Goal: Task Accomplishment & Management: Complete application form

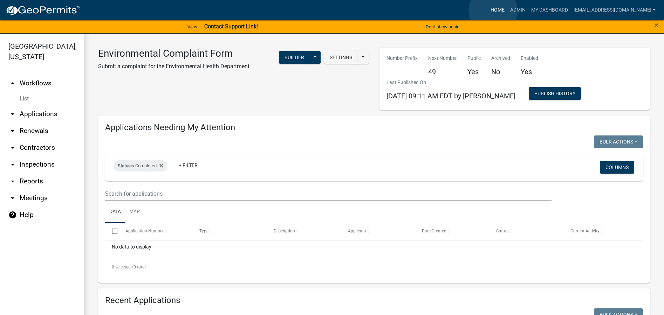
click at [493, 11] on link "Home" at bounding box center [498, 10] width 20 height 13
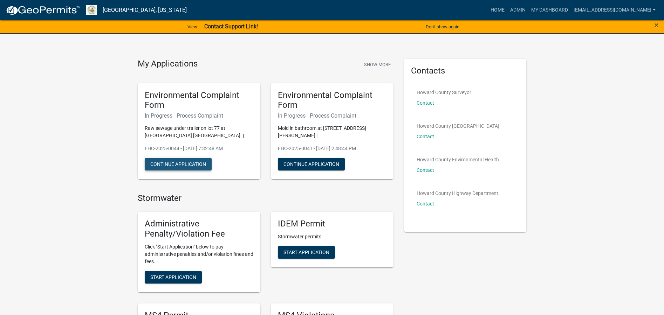
click at [177, 166] on button "Continue Application" at bounding box center [178, 164] width 67 height 13
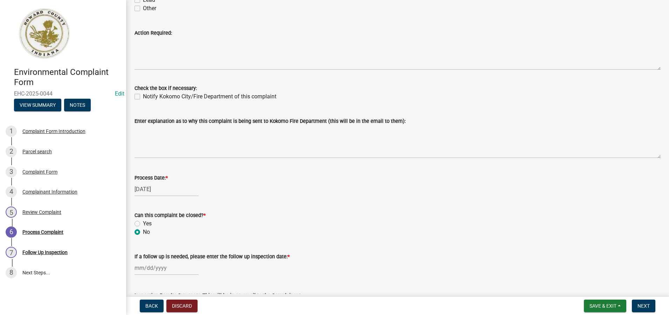
scroll to position [175, 0]
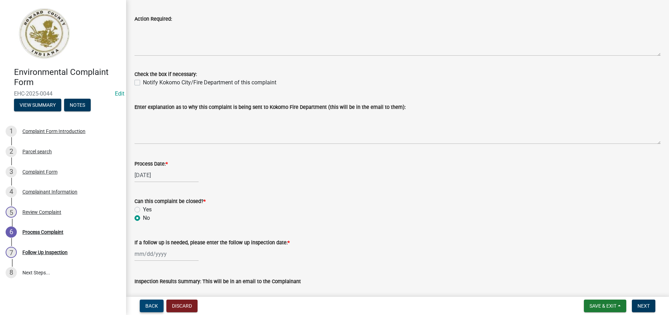
click at [151, 306] on span "Back" at bounding box center [151, 306] width 13 height 6
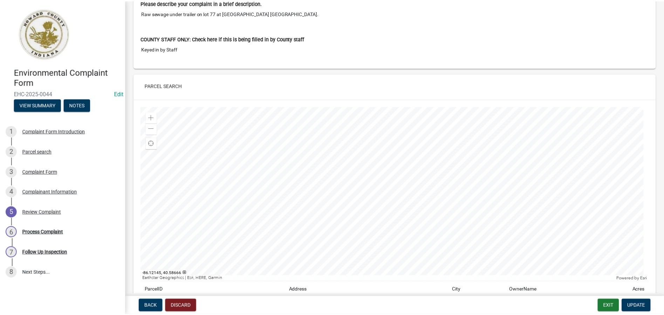
scroll to position [96, 0]
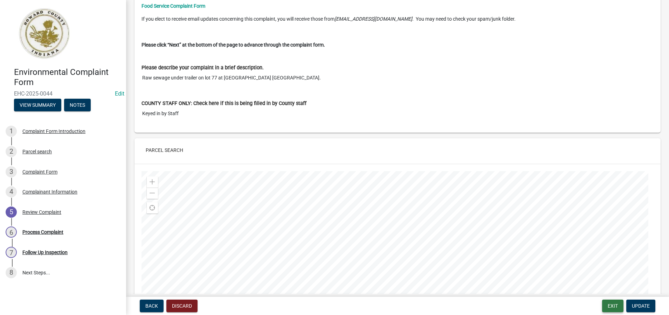
click at [614, 305] on button "Exit" at bounding box center [612, 306] width 21 height 13
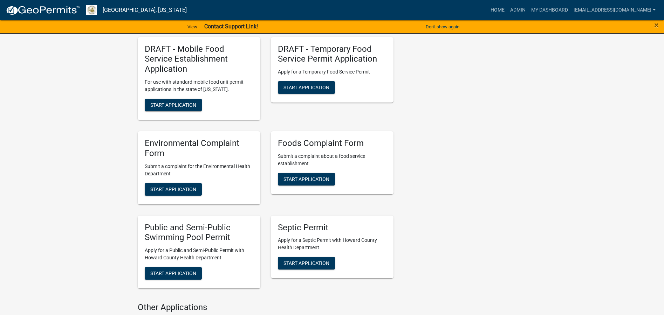
scroll to position [1051, 0]
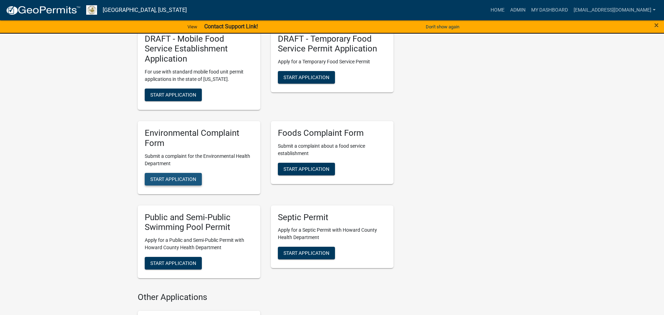
click at [183, 176] on span "Start Application" at bounding box center [173, 179] width 46 height 6
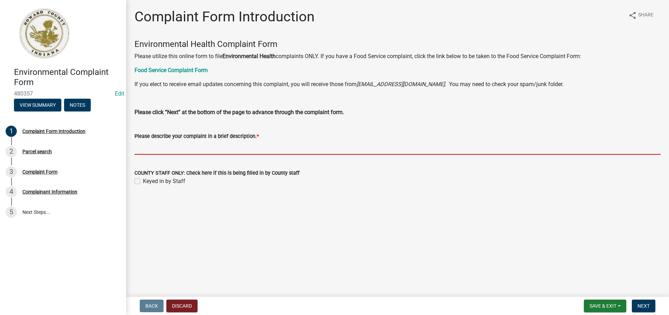
click at [162, 146] on input "Please describe your complaint in a brief description. *" at bounding box center [398, 148] width 526 height 14
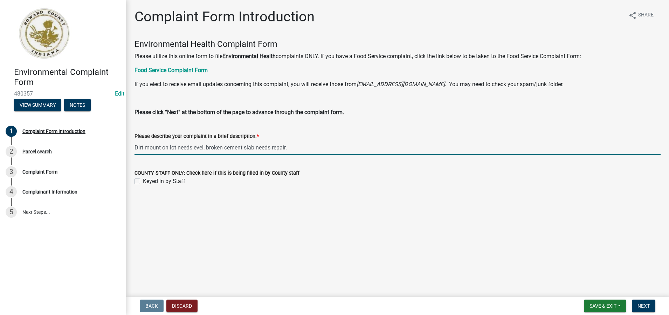
click at [193, 148] on input "Dirt mount on lot needs evel, broken cement slab needs repair." at bounding box center [398, 148] width 526 height 14
drag, startPoint x: 306, startPoint y: 148, endPoint x: 136, endPoint y: 134, distance: 171.2
click at [136, 134] on form "Please describe your complaint in a brief description. * Dirt mount on lot need…" at bounding box center [398, 143] width 526 height 23
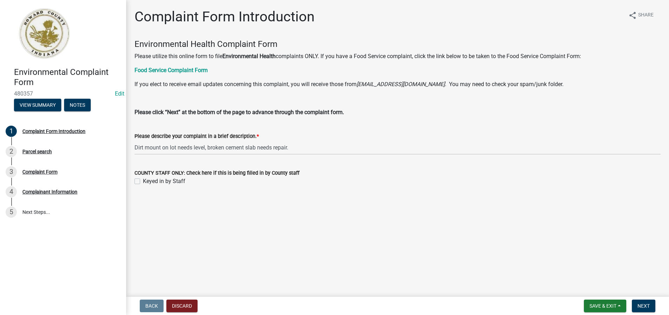
click at [383, 177] on div "Keyed in by Staff" at bounding box center [398, 181] width 526 height 8
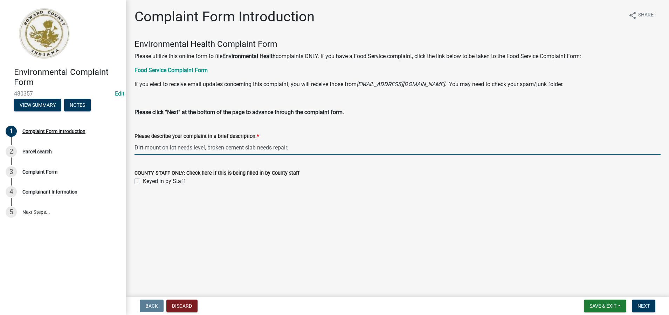
click at [259, 148] on input "Dirt mount on lot needs level, broken cement slab needs repair." at bounding box center [398, 148] width 526 height 14
type input "Dirt mount on lot needs level, broken cement slab by trailer 86 at [GEOGRAPHIC_…"
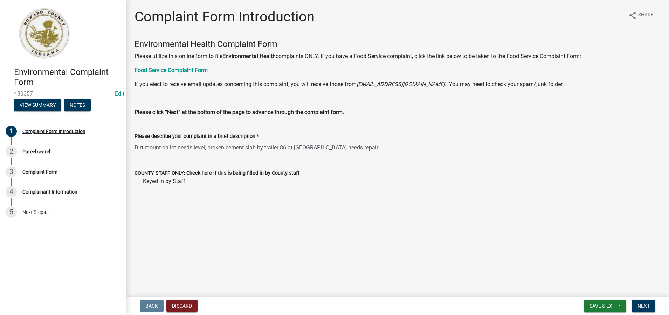
click at [143, 183] on label "Keyed in by Staff" at bounding box center [164, 181] width 42 height 8
click at [143, 182] on input "Keyed in by Staff" at bounding box center [145, 179] width 5 height 5
checkbox input "true"
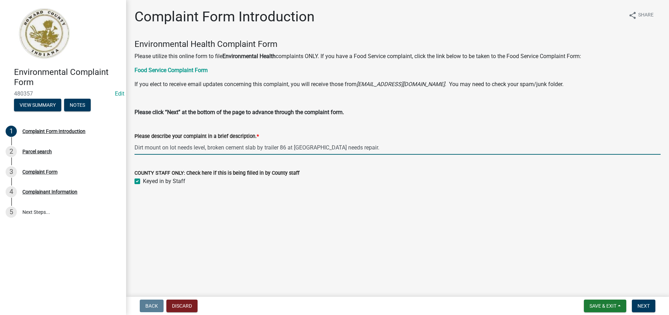
drag, startPoint x: 383, startPoint y: 149, endPoint x: 136, endPoint y: 147, distance: 246.4
click at [136, 147] on input "Dirt mount on lot needs level, broken cement slab by trailer 86 at [GEOGRAPHIC_…" at bounding box center [398, 148] width 526 height 14
click at [651, 307] on button "Next" at bounding box center [643, 306] width 23 height 13
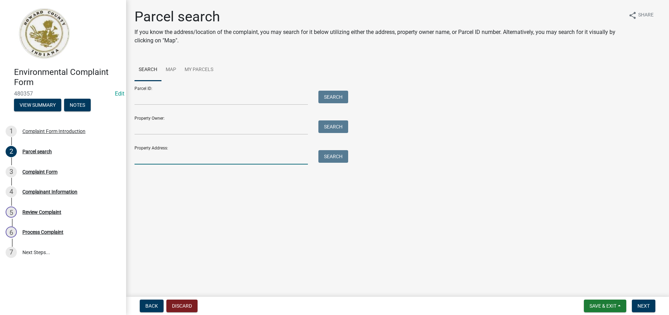
click at [136, 158] on input "Property Address:" at bounding box center [221, 157] width 173 height 14
type input "2501 n [PERSON_NAME]"
click at [341, 160] on button "Search" at bounding box center [334, 156] width 30 height 13
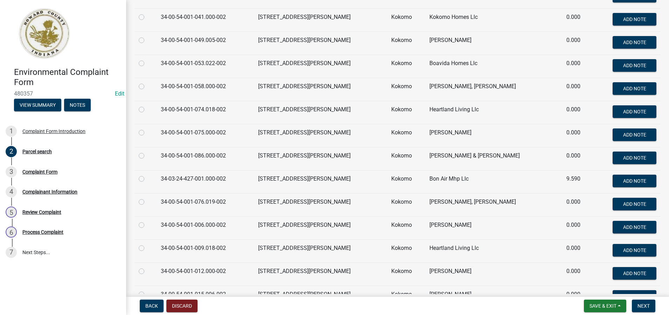
scroll to position [1425, 0]
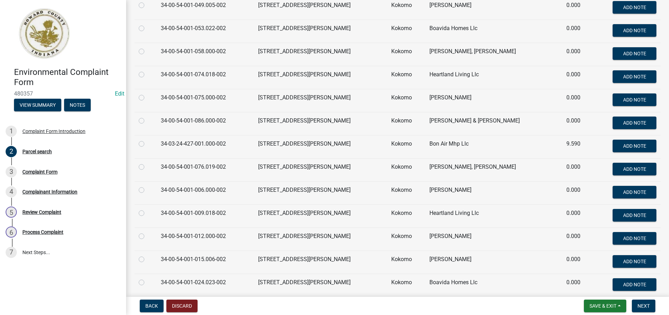
click at [331, 121] on td "[STREET_ADDRESS][PERSON_NAME]" at bounding box center [320, 123] width 133 height 23
click at [147, 117] on label at bounding box center [147, 117] width 0 height 0
click at [147, 120] on input "radio" at bounding box center [149, 119] width 5 height 5
radio input "true"
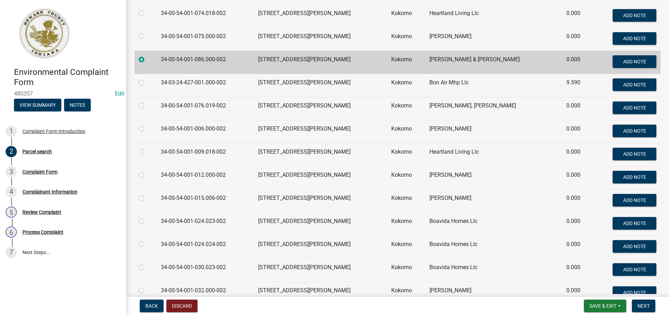
scroll to position [1495, 0]
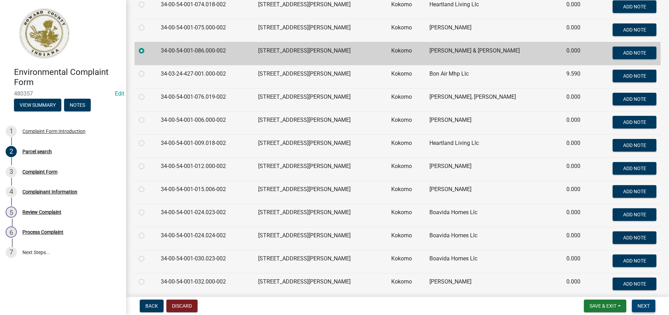
click at [642, 306] on span "Next" at bounding box center [644, 306] width 12 height 6
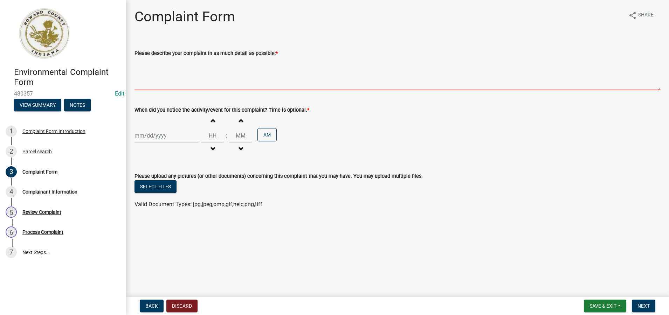
click at [143, 80] on textarea "Please describe your complaint in as much detail as possible: *" at bounding box center [398, 73] width 526 height 33
paste textarea "Dirt mount on lot needs level, broken cement slab by trailer 86 at [GEOGRAPHIC_…"
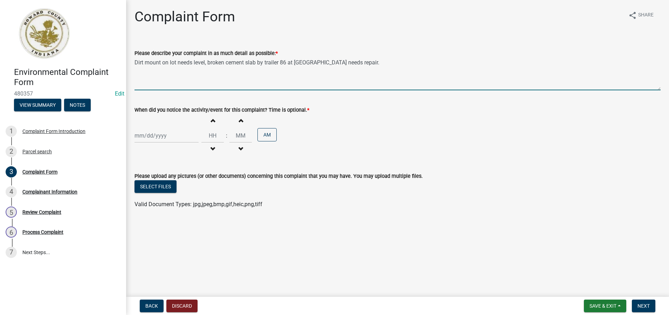
type textarea "Dirt mount on lot needs level, broken cement slab by trailer 86 at [GEOGRAPHIC_…"
click at [150, 133] on div at bounding box center [167, 136] width 64 height 14
select select "9"
select select "2025"
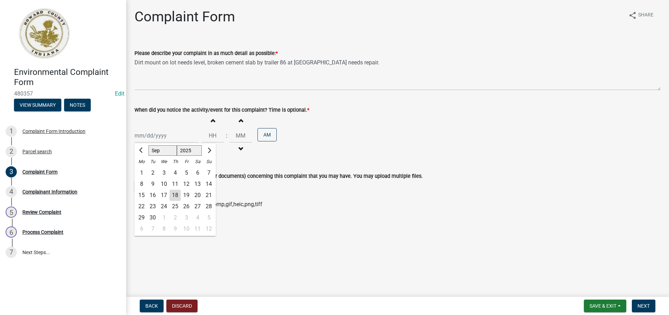
click at [174, 196] on div "18" at bounding box center [175, 195] width 11 height 11
type input "[DATE]"
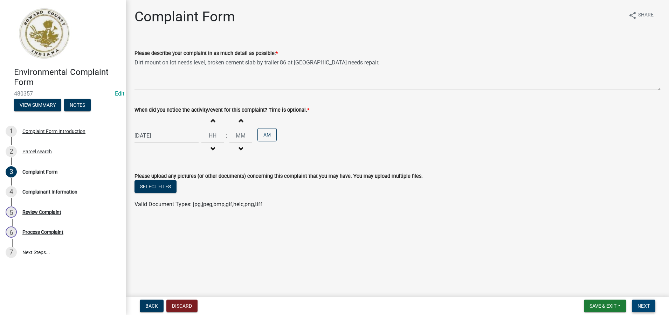
click at [643, 305] on span "Next" at bounding box center [644, 306] width 12 height 6
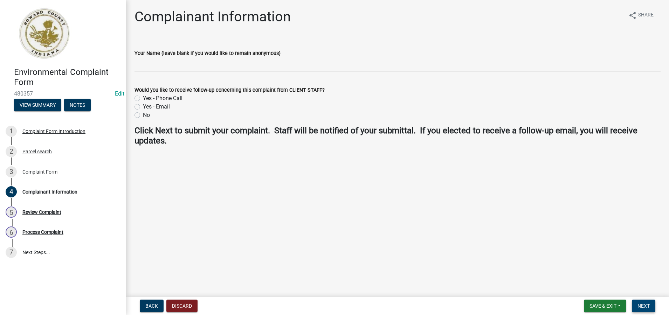
click at [645, 307] on span "Next" at bounding box center [644, 306] width 12 height 6
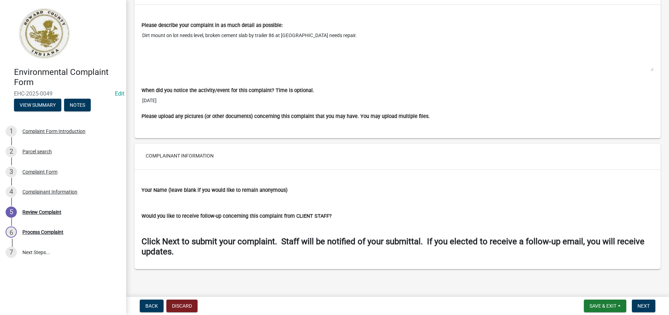
scroll to position [516, 0]
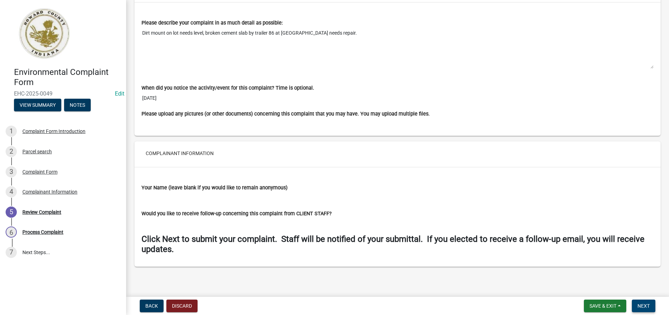
click at [647, 305] on span "Next" at bounding box center [644, 306] width 12 height 6
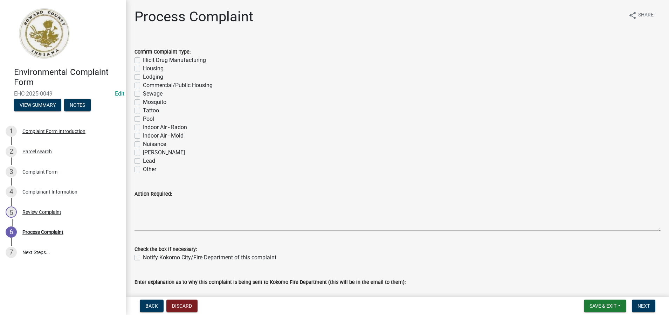
click at [143, 69] on label "Housing" at bounding box center [153, 68] width 21 height 8
click at [143, 69] on input "Housing" at bounding box center [145, 66] width 5 height 5
checkbox input "true"
checkbox input "false"
checkbox input "true"
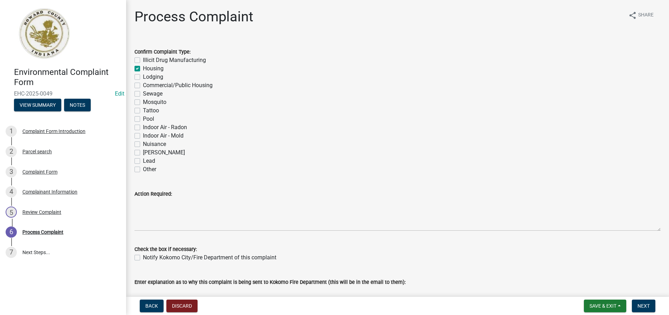
checkbox input "false"
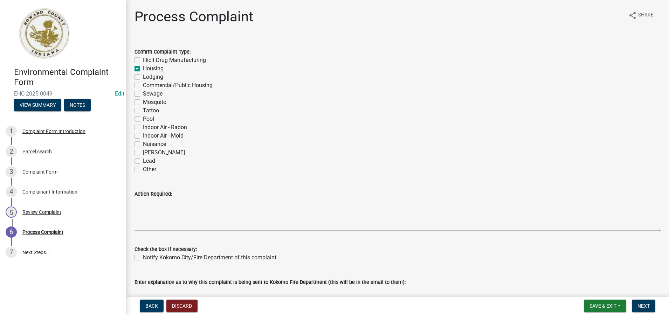
checkbox input "false"
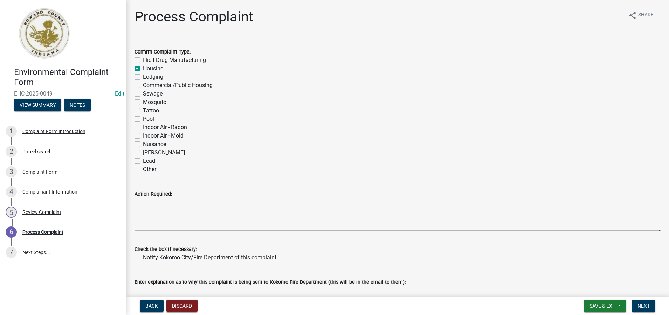
checkbox input "false"
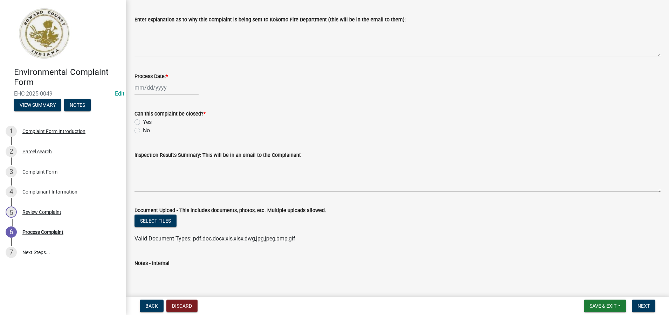
scroll to position [280, 0]
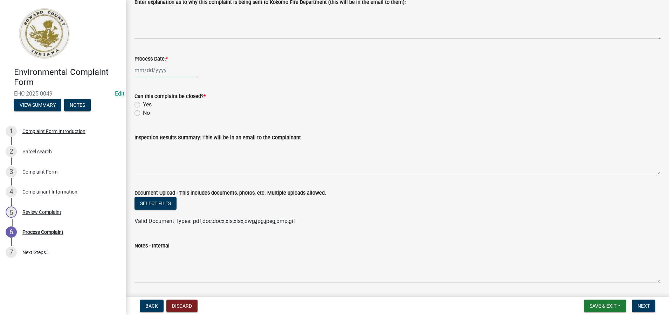
click at [161, 73] on div at bounding box center [167, 70] width 64 height 14
select select "9"
select select "2025"
click at [175, 130] on div "18" at bounding box center [175, 129] width 11 height 11
type input "[DATE]"
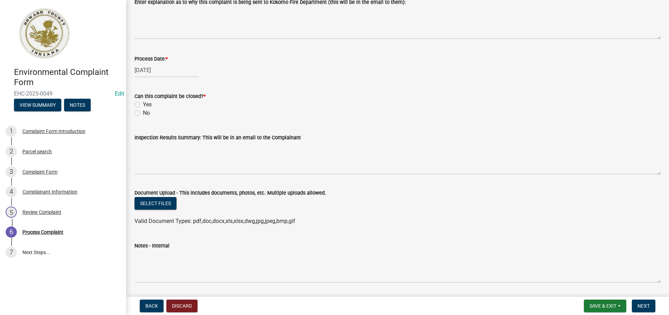
click at [143, 113] on label "No" at bounding box center [146, 113] width 7 height 8
click at [143, 113] on input "No" at bounding box center [145, 111] width 5 height 5
radio input "true"
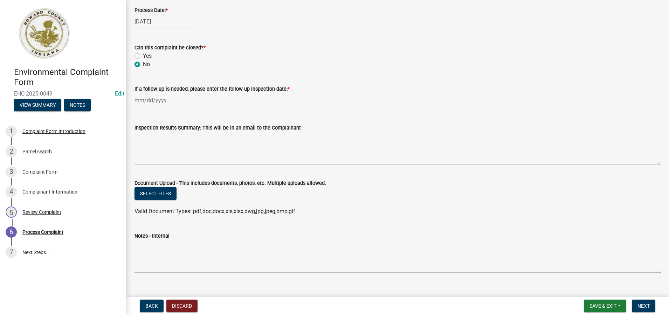
scroll to position [341, 0]
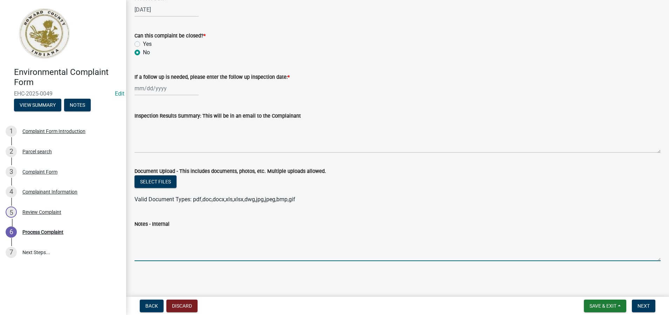
click at [143, 240] on textarea "Notes - Internal" at bounding box center [398, 244] width 526 height 33
paste textarea "Dirt mount on lot needs level, broken cement slab by trailer 86 at [GEOGRAPHIC_…"
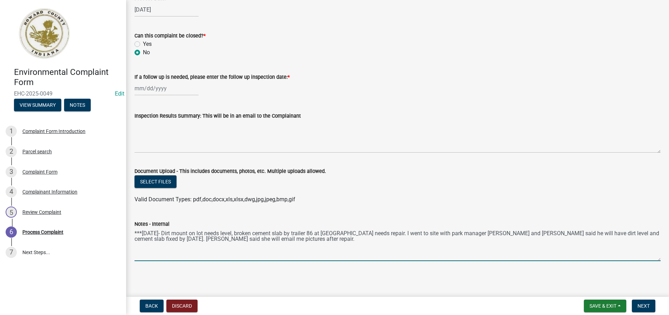
scroll to position [306, 0]
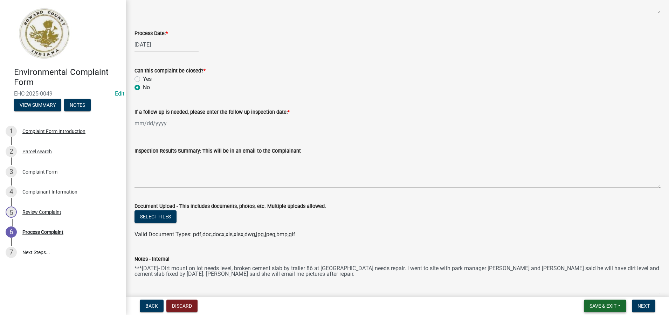
type textarea "***[DATE]- Dirt mount on lot needs level, broken cement slab by trailer 86 at […"
click at [593, 303] on span "Save & Exit" at bounding box center [603, 306] width 27 height 6
click at [590, 286] on button "Save & Exit" at bounding box center [598, 288] width 56 height 17
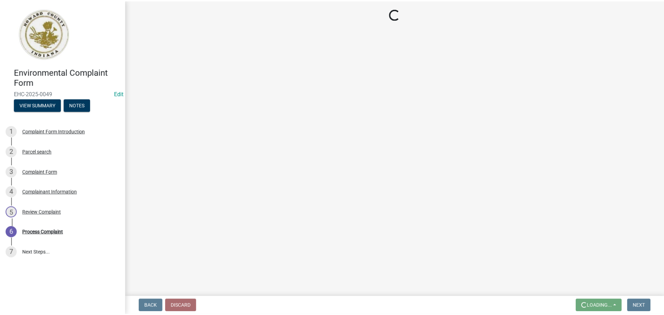
scroll to position [0, 0]
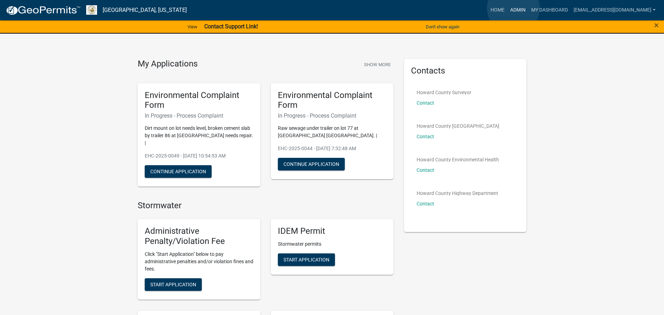
click at [513, 8] on link "Admin" at bounding box center [517, 10] width 21 height 13
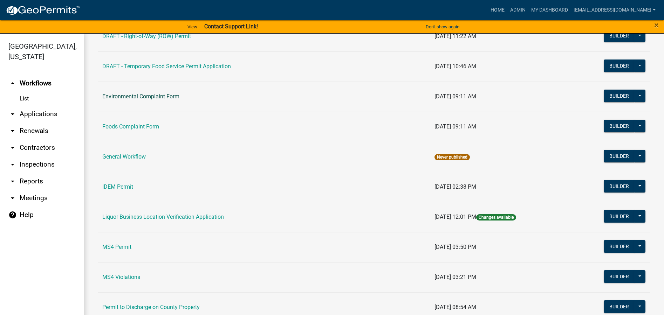
scroll to position [404, 0]
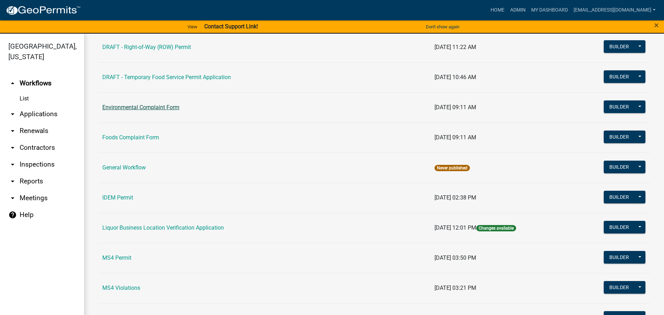
click at [171, 107] on link "Environmental Complaint Form" at bounding box center [140, 107] width 77 height 7
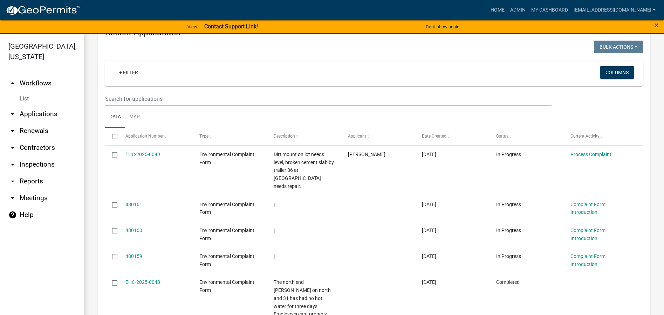
scroll to position [280, 0]
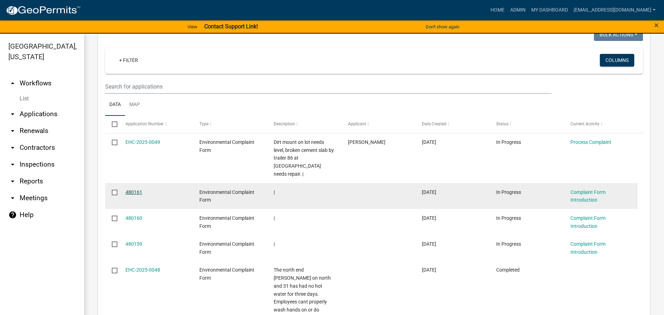
click at [130, 190] on link "480161" at bounding box center [133, 193] width 17 height 6
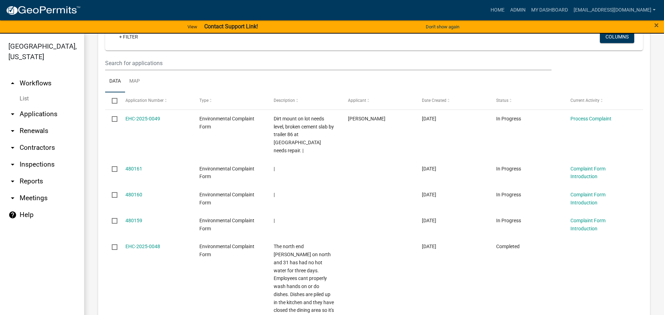
scroll to position [315, 0]
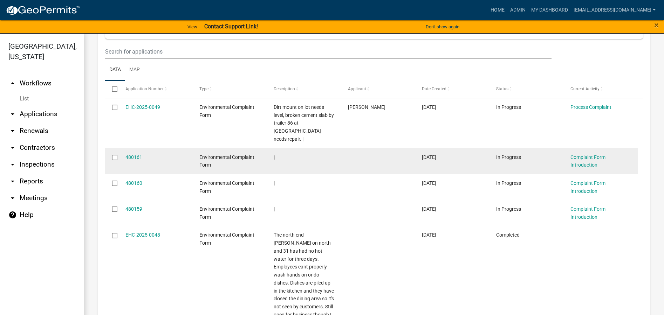
click at [116, 155] on input "checkbox" at bounding box center [114, 157] width 5 height 5
drag, startPoint x: 139, startPoint y: 150, endPoint x: 115, endPoint y: 149, distance: 24.5
click at [115, 155] on input "checkbox" at bounding box center [114, 157] width 5 height 5
checkbox input "false"
click at [132, 155] on link "480161" at bounding box center [133, 158] width 17 height 6
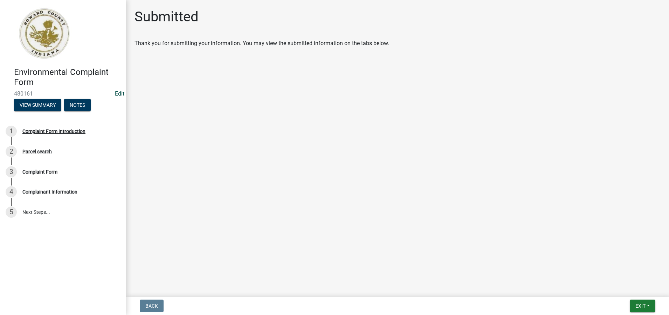
click at [117, 94] on link "Edit" at bounding box center [119, 93] width 9 height 7
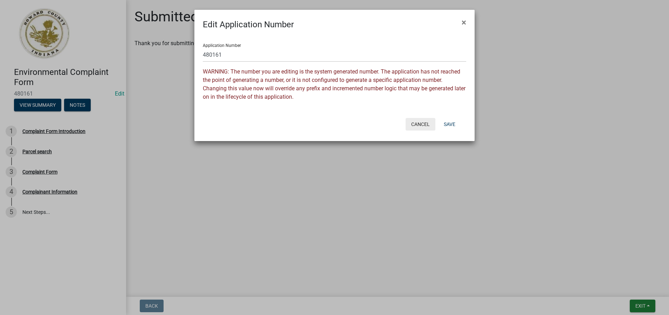
click at [419, 125] on button "Cancel" at bounding box center [421, 124] width 30 height 13
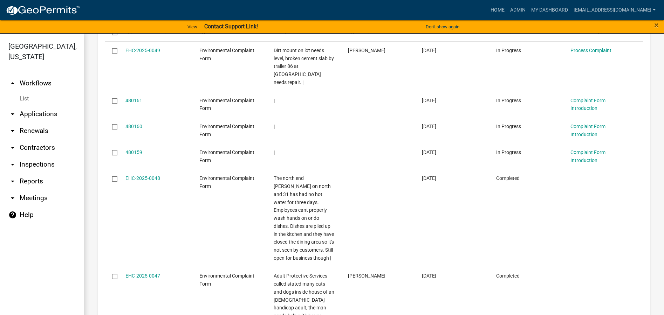
scroll to position [315, 0]
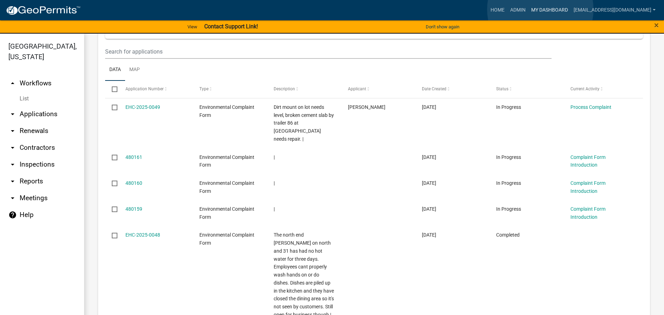
click at [540, 9] on link "My Dashboard" at bounding box center [549, 10] width 42 height 13
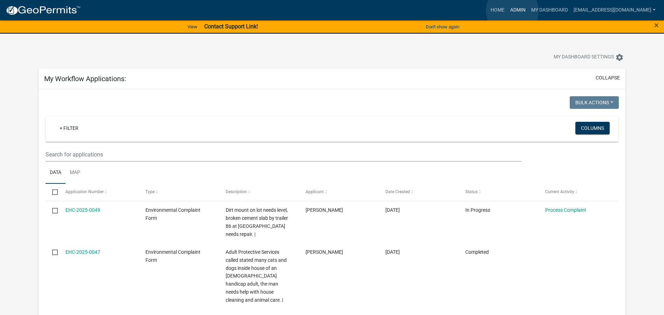
click at [512, 11] on link "Admin" at bounding box center [517, 10] width 21 height 13
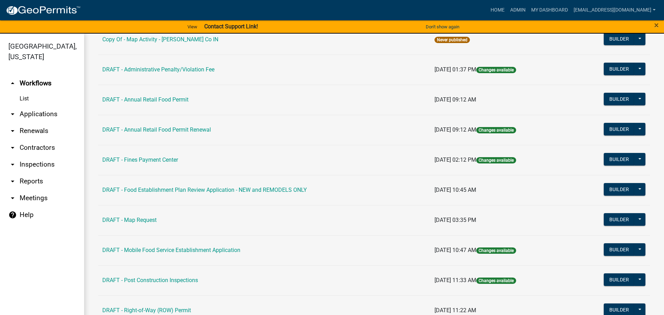
scroll to position [175, 0]
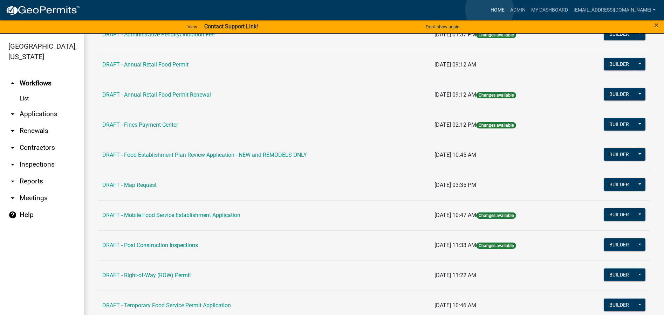
click at [490, 9] on link "Home" at bounding box center [498, 10] width 20 height 13
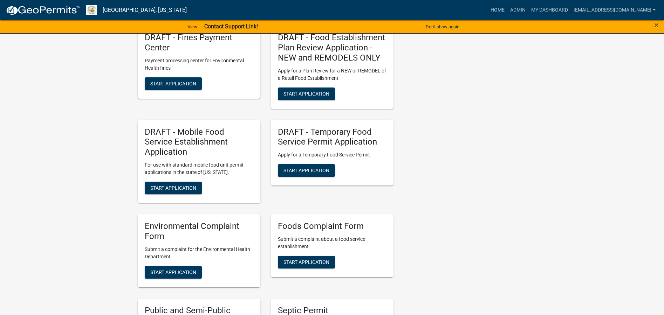
scroll to position [981, 0]
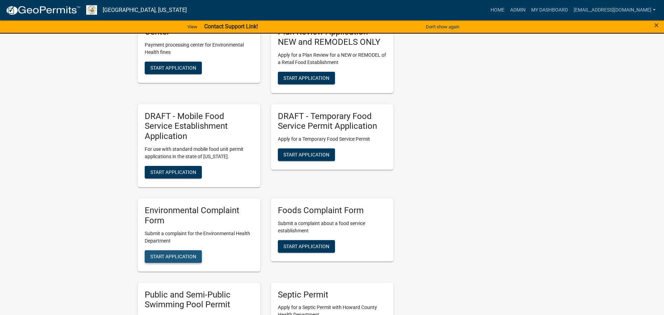
click at [170, 254] on span "Start Application" at bounding box center [173, 257] width 46 height 6
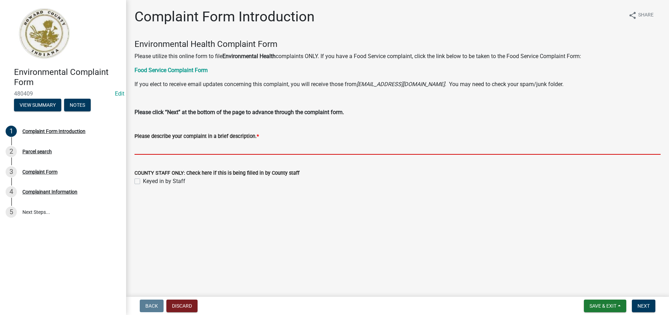
click at [146, 148] on input "Please describe your complaint in a brief description. *" at bounding box center [398, 148] width 526 height 14
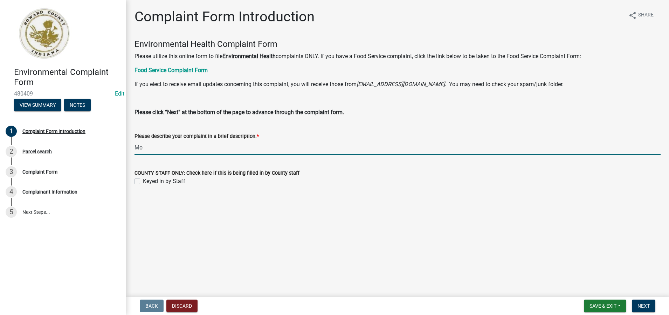
type input "M"
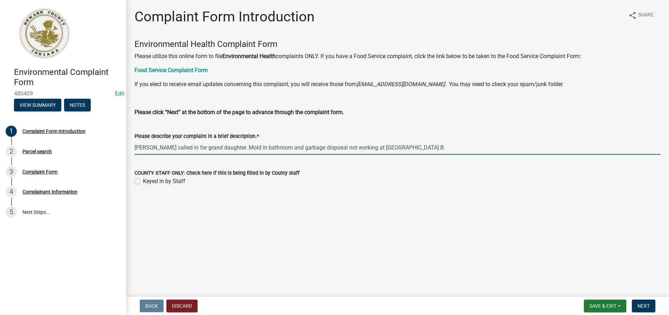
type input "[PERSON_NAME] called in for grand daughter. Mold in bathroom and garbage dispos…"
click at [143, 180] on label "Keyed in by Staff" at bounding box center [164, 181] width 42 height 8
click at [143, 180] on input "Keyed in by Staff" at bounding box center [145, 179] width 5 height 5
checkbox input "true"
drag, startPoint x: 437, startPoint y: 148, endPoint x: 185, endPoint y: 149, distance: 252.3
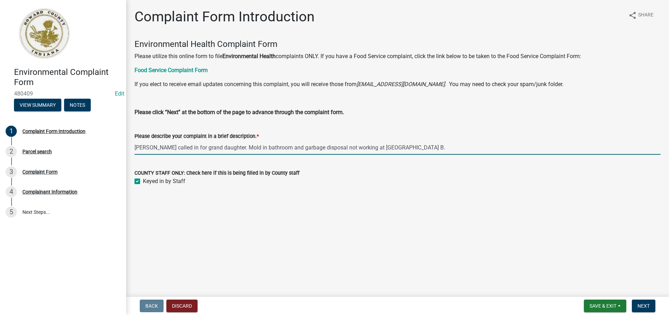
click at [185, 149] on input "[PERSON_NAME] called in for grand daughter. Mold in bathroom and garbage dispos…" at bounding box center [398, 148] width 526 height 14
click at [433, 150] on input "[PERSON_NAME] called in for grand daughter. Mold in bathroom and garbage dispos…" at bounding box center [398, 148] width 526 height 14
drag, startPoint x: 476, startPoint y: 150, endPoint x: 135, endPoint y: 144, distance: 341.4
click at [135, 144] on input "[PERSON_NAME] called in for grand daughter. Mold in bathroom and garbage dispos…" at bounding box center [398, 148] width 526 height 14
type input "[PERSON_NAME] called in for grand daughter. Mold in bathroom and garbage dispos…"
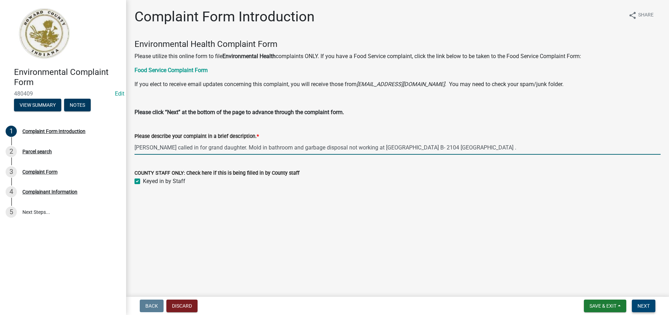
click at [649, 308] on span "Next" at bounding box center [644, 306] width 12 height 6
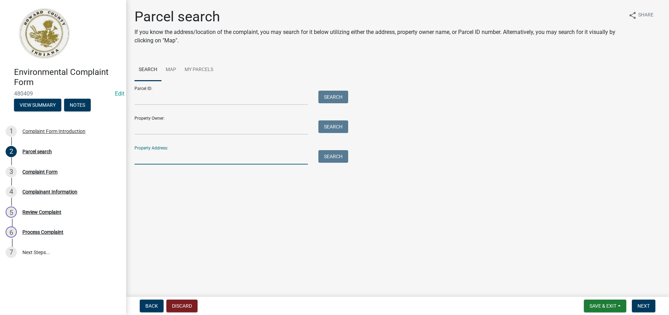
click at [139, 160] on input "Property Address:" at bounding box center [221, 157] width 173 height 14
type input "2104 [PERSON_NAME]"
click at [337, 155] on button "Search" at bounding box center [334, 156] width 30 height 13
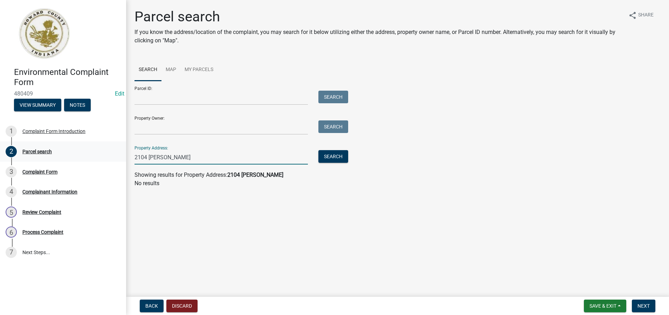
drag, startPoint x: 176, startPoint y: 155, endPoint x: 122, endPoint y: 154, distance: 54.0
click at [122, 154] on div "Environmental Complaint Form 480409 Edit View Summary Notes 1 Complaint Form In…" at bounding box center [334, 157] width 669 height 315
type input "2101 mark"
click at [332, 158] on button "Search" at bounding box center [334, 156] width 30 height 13
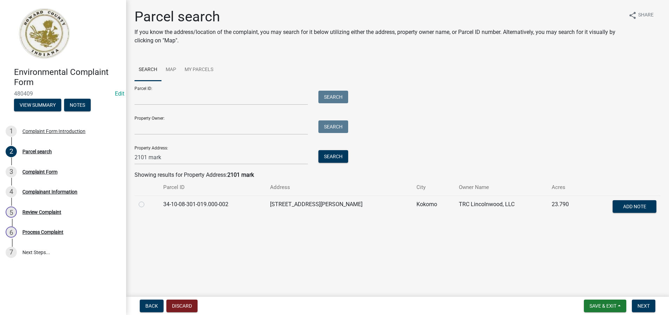
click at [147, 200] on label at bounding box center [147, 200] width 0 height 0
click at [147, 205] on input "radio" at bounding box center [149, 202] width 5 height 5
radio input "true"
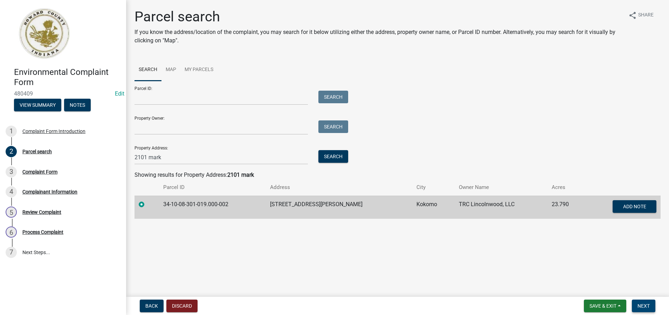
click at [642, 305] on span "Next" at bounding box center [644, 306] width 12 height 6
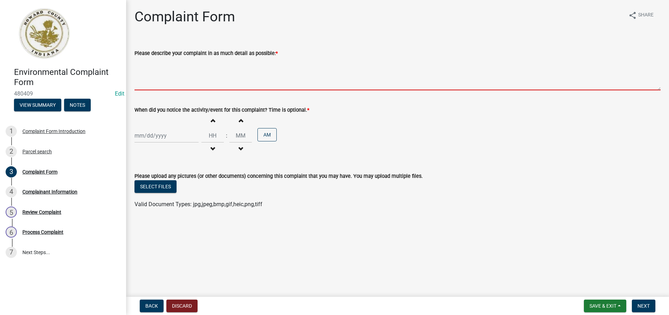
click at [135, 73] on textarea "Please describe your complaint in as much detail as possible: *" at bounding box center [398, 73] width 526 height 33
paste textarea "[PERSON_NAME] called in for grand daughter. Mold in bathroom and garbage dispos…"
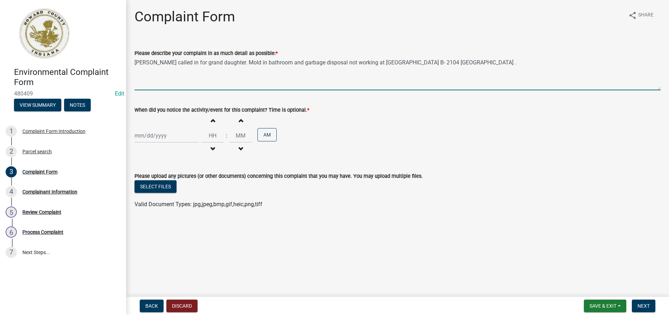
type textarea "[PERSON_NAME] called in for grand daughter. Mold in bathroom and garbage dispos…"
click at [148, 136] on div at bounding box center [167, 136] width 64 height 14
select select "9"
select select "2025"
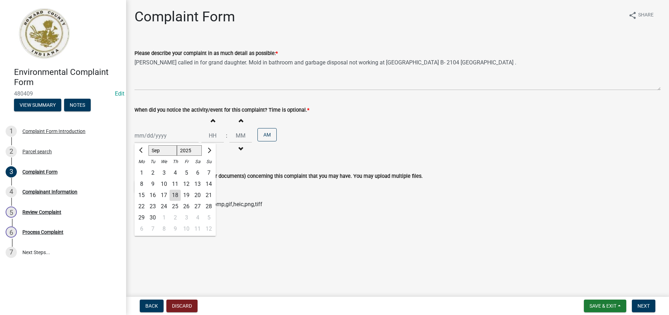
click at [175, 196] on div "18" at bounding box center [175, 195] width 11 height 11
type input "[DATE]"
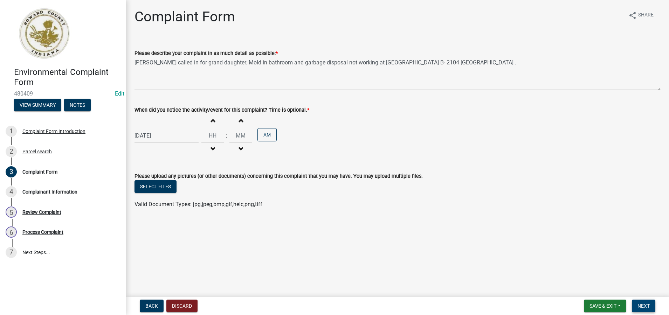
click at [648, 305] on span "Next" at bounding box center [644, 306] width 12 height 6
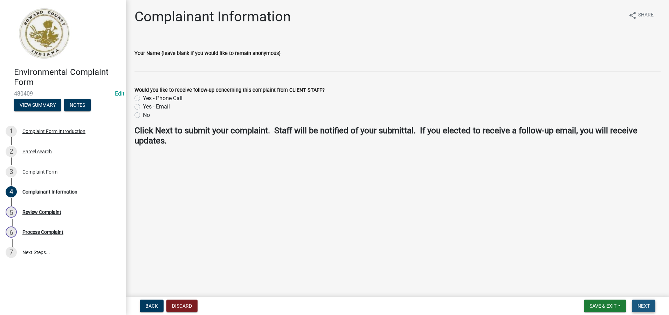
click at [645, 304] on span "Next" at bounding box center [644, 306] width 12 height 6
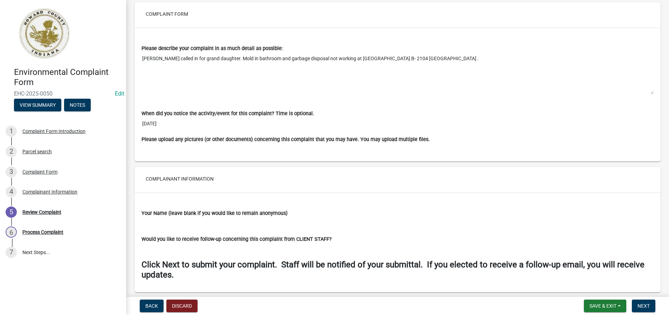
scroll to position [516, 0]
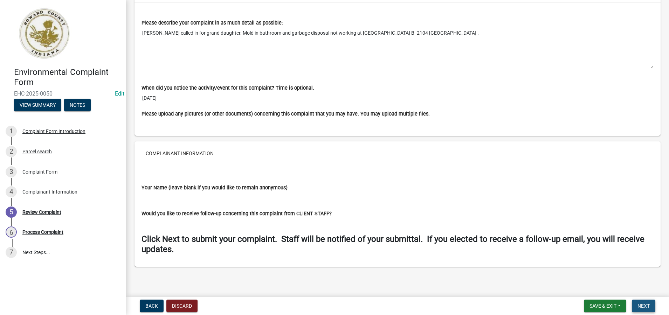
click at [648, 306] on span "Next" at bounding box center [644, 306] width 12 height 6
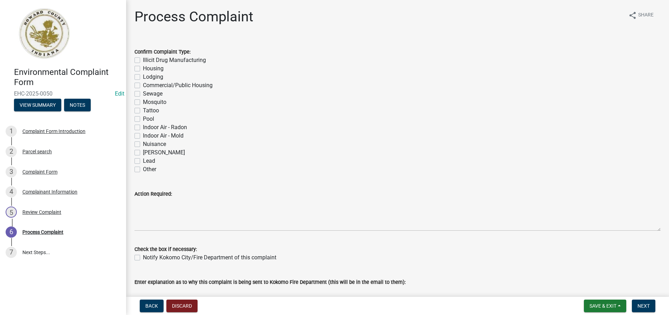
click at [143, 67] on label "Housing" at bounding box center [153, 68] width 21 height 8
click at [143, 67] on input "Housing" at bounding box center [145, 66] width 5 height 5
checkbox input "true"
checkbox input "false"
checkbox input "true"
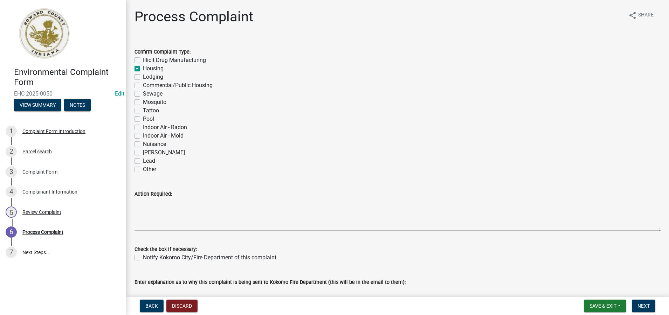
checkbox input "false"
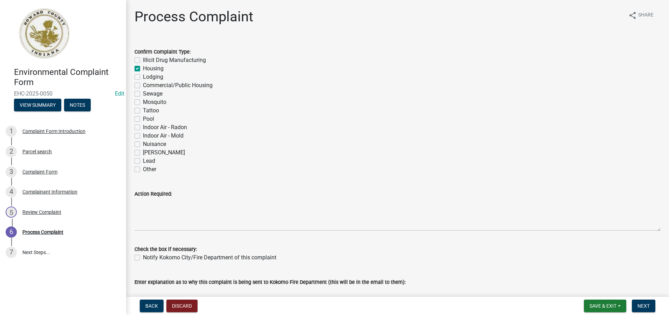
checkbox input "false"
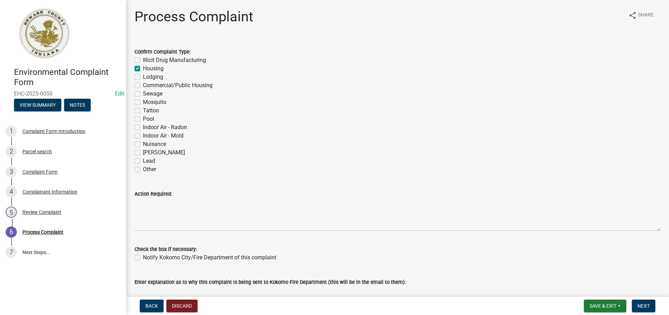
checkbox input "false"
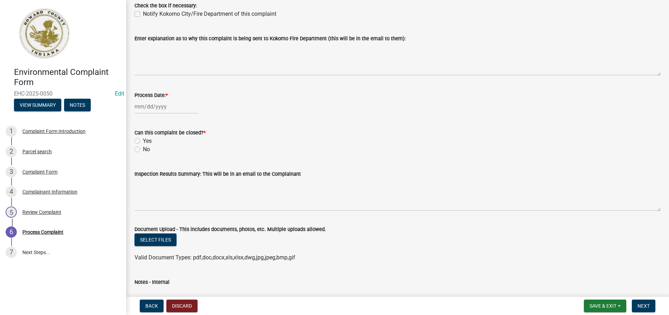
scroll to position [245, 0]
click at [162, 107] on div at bounding box center [167, 105] width 64 height 14
select select "9"
select select "2025"
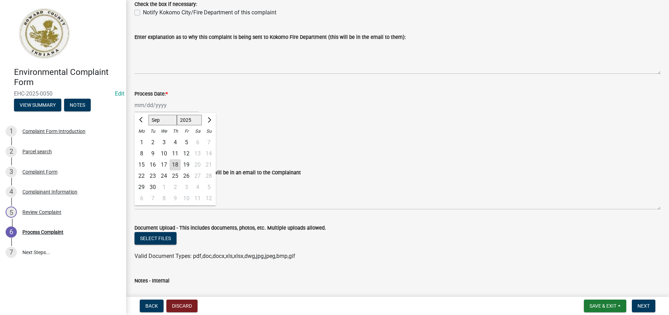
click at [175, 165] on div "18" at bounding box center [175, 164] width 11 height 11
type input "[DATE]"
click at [143, 148] on label "No" at bounding box center [146, 148] width 7 height 8
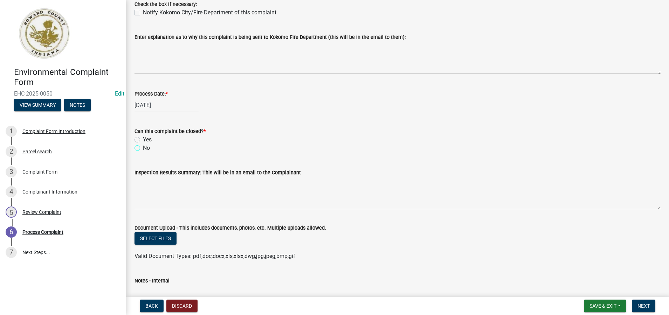
click at [143, 148] on input "No" at bounding box center [145, 146] width 5 height 5
radio input "true"
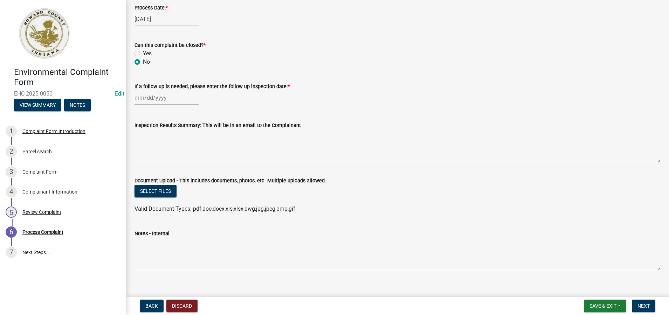
scroll to position [341, 0]
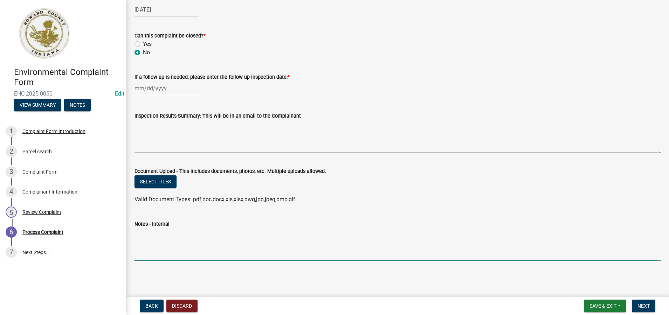
click at [142, 234] on textarea "Notes - Internal" at bounding box center [398, 244] width 526 height 33
paste textarea "[PERSON_NAME] called in for grand daughter. Mold in bathroom and garbage dispos…"
click at [180, 233] on textarea "***[DATE]- Caller called in for grand daughter. Mold in bathroom and garbage di…" at bounding box center [398, 244] width 526 height 33
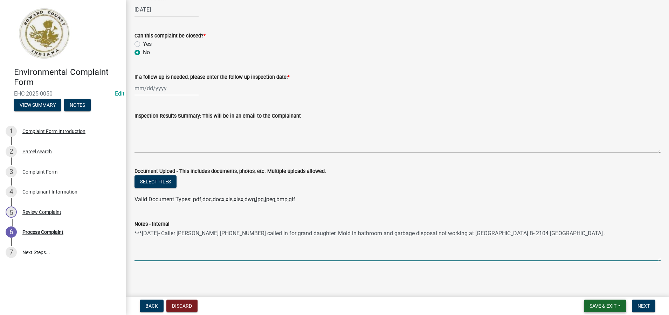
type textarea "***[DATE]- Caller [PERSON_NAME] [PHONE_NUMBER] called in for grand daughter. Mo…"
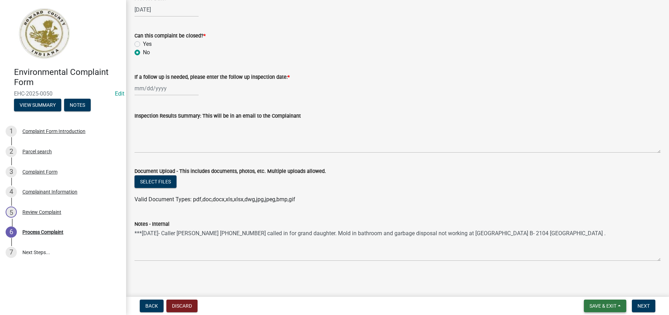
click at [609, 304] on span "Save & Exit" at bounding box center [603, 306] width 27 height 6
click at [594, 288] on button "Save & Exit" at bounding box center [598, 288] width 56 height 17
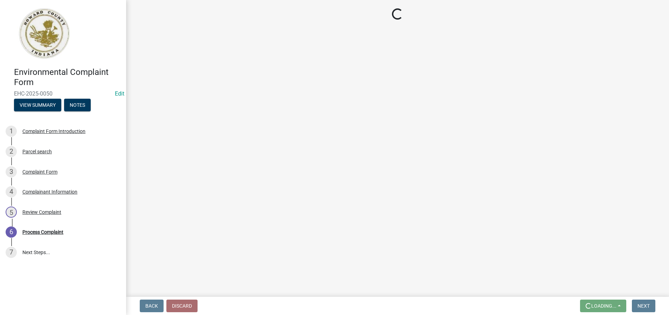
scroll to position [0, 0]
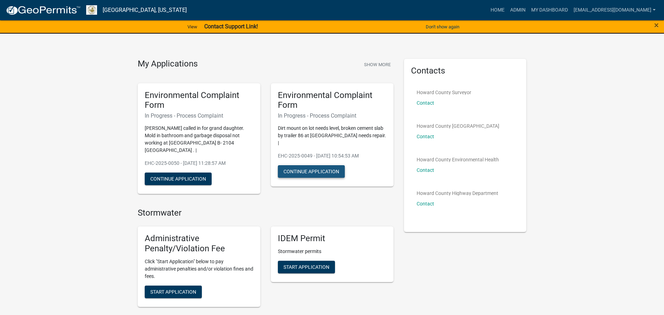
click at [324, 165] on button "Continue Application" at bounding box center [311, 171] width 67 height 13
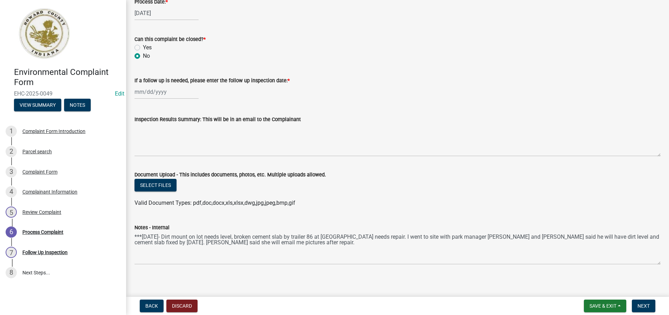
scroll to position [341, 0]
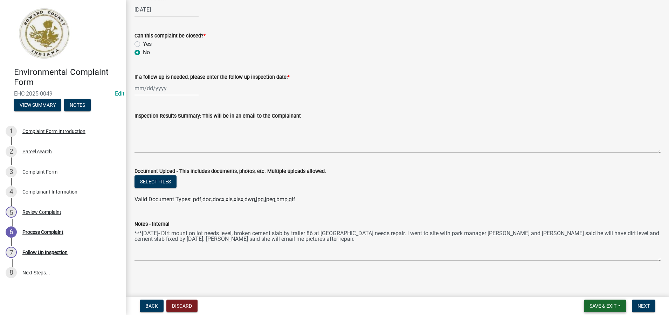
click at [608, 304] on span "Save & Exit" at bounding box center [603, 306] width 27 height 6
click at [595, 289] on button "Save & Exit" at bounding box center [598, 288] width 56 height 17
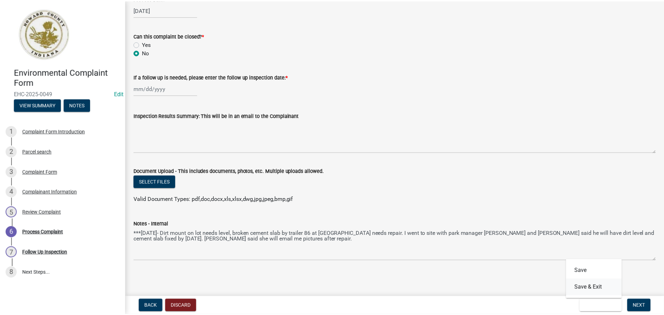
scroll to position [0, 0]
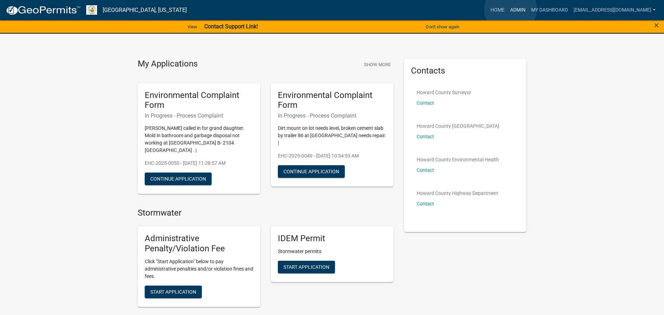
click at [511, 9] on link "Admin" at bounding box center [517, 10] width 21 height 13
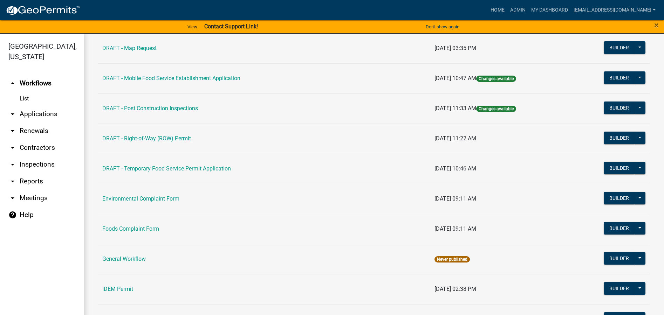
scroll to position [385, 0]
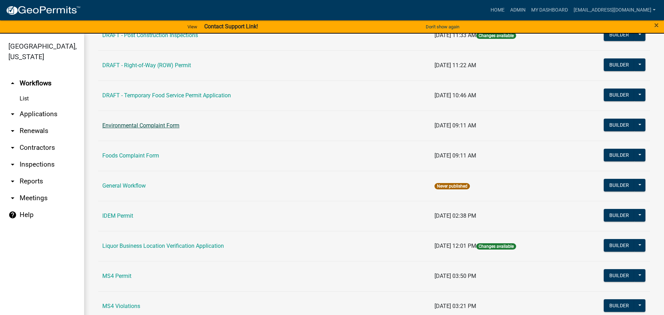
click at [163, 125] on link "Environmental Complaint Form" at bounding box center [140, 125] width 77 height 7
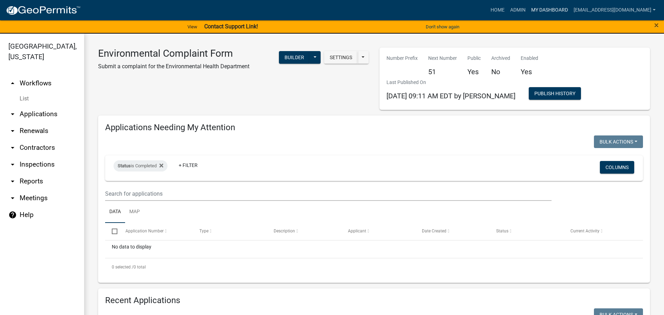
click at [529, 9] on link "My Dashboard" at bounding box center [549, 10] width 42 height 13
